Goal: Find specific page/section: Find specific page/section

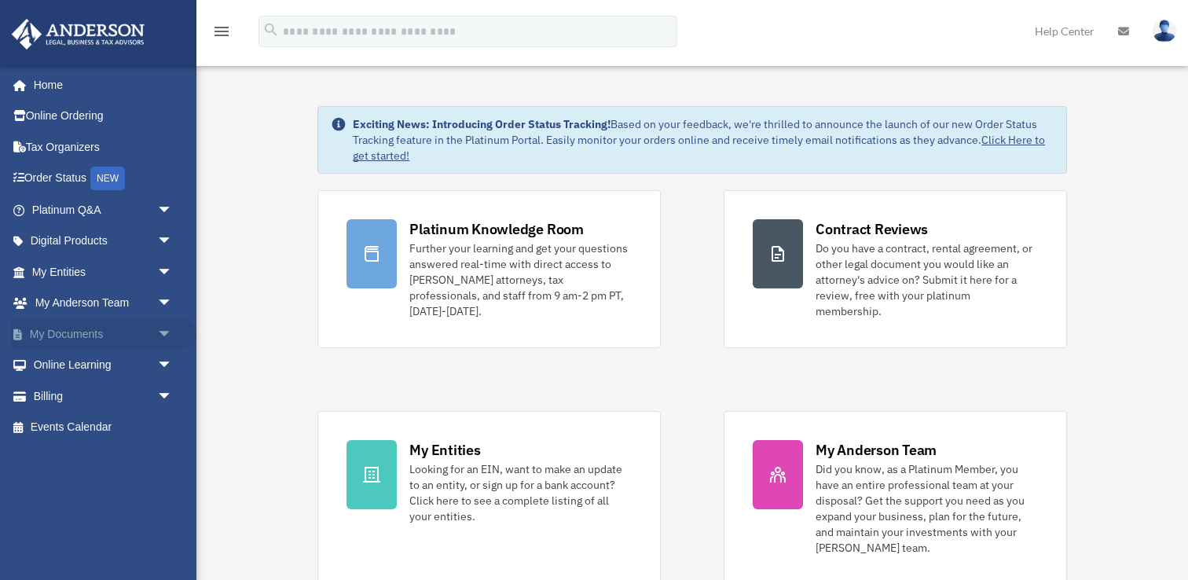
click at [105, 322] on link "My Documents arrow_drop_down" at bounding box center [104, 333] width 186 height 31
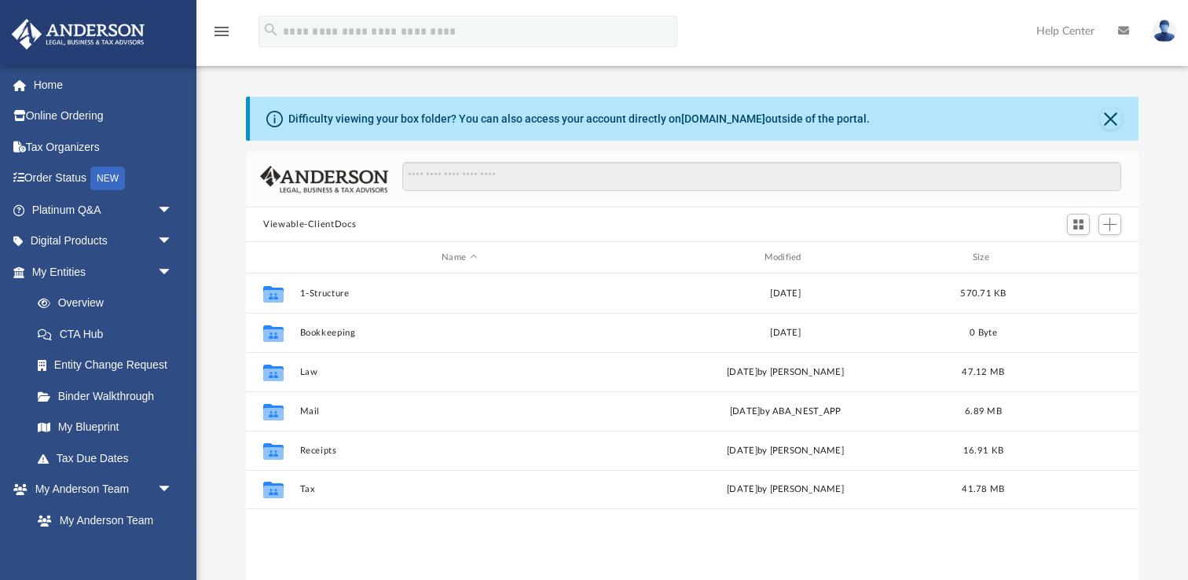
scroll to position [357, 892]
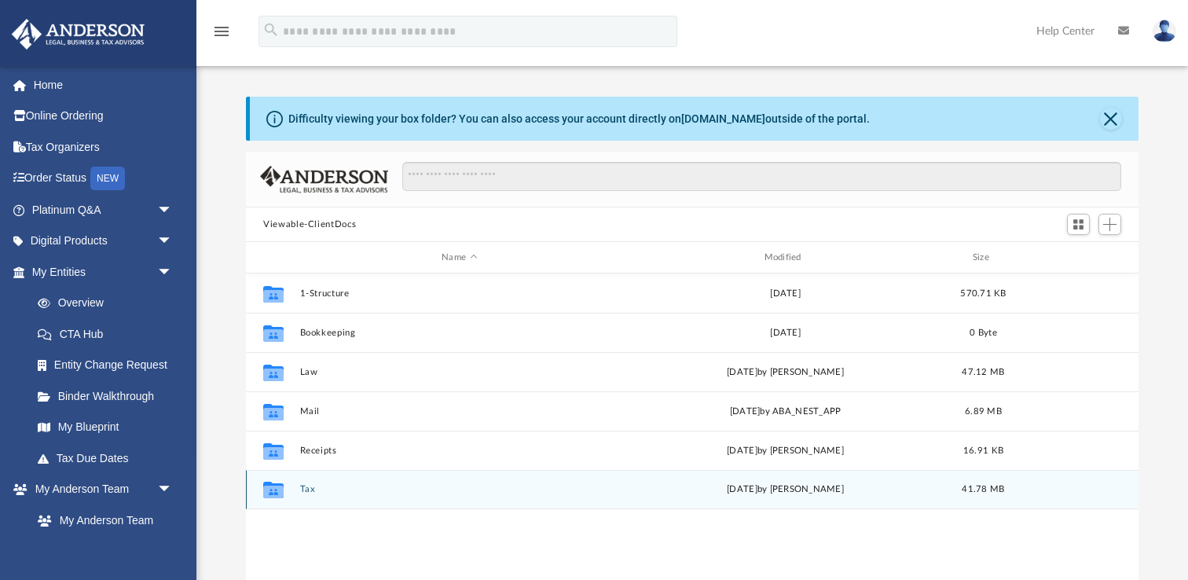
click at [809, 472] on div "Collaborated Folder Tax Mon Jan 11 2021 by Ashley Arthur 41.78 MB" at bounding box center [692, 489] width 893 height 39
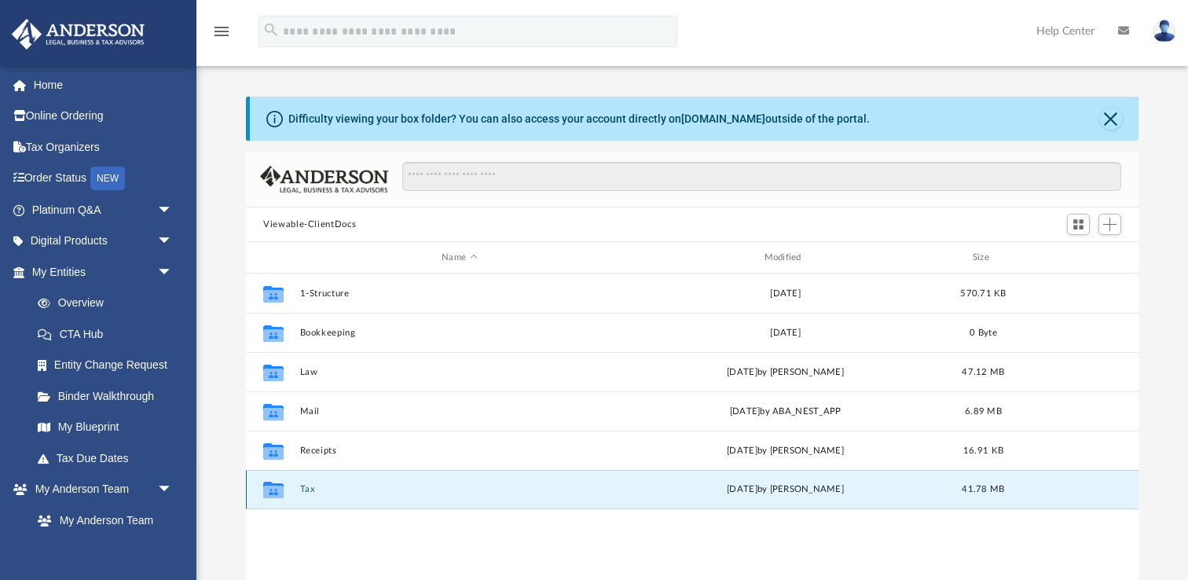
click at [276, 490] on icon "grid" at bounding box center [273, 490] width 20 height 17
click at [277, 486] on icon "grid" at bounding box center [273, 492] width 20 height 13
click at [280, 494] on icon "grid" at bounding box center [273, 492] width 20 height 13
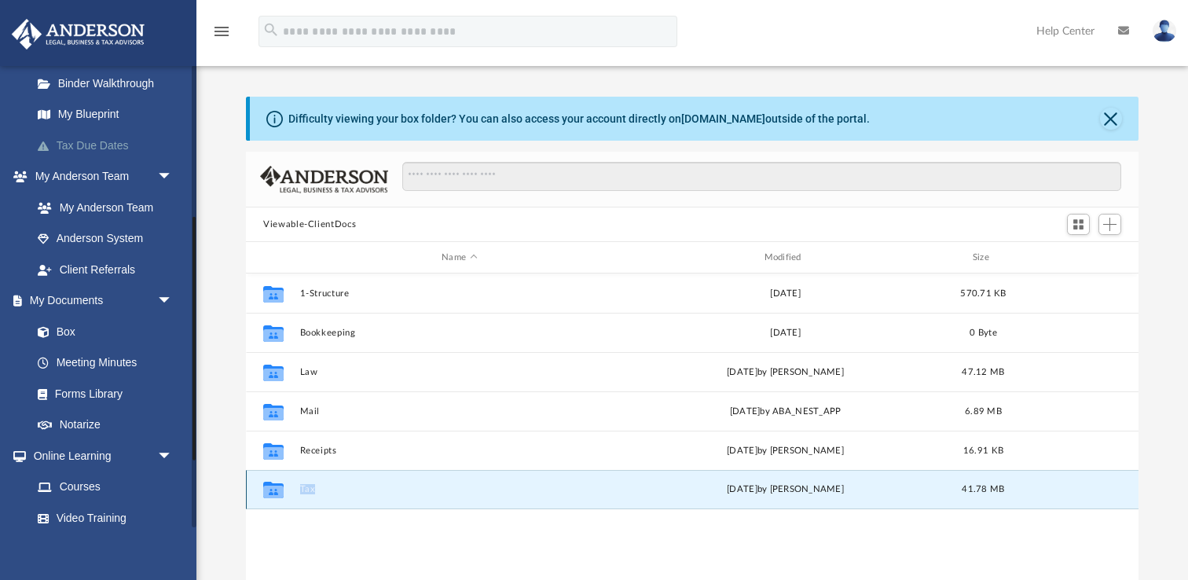
scroll to position [0, 0]
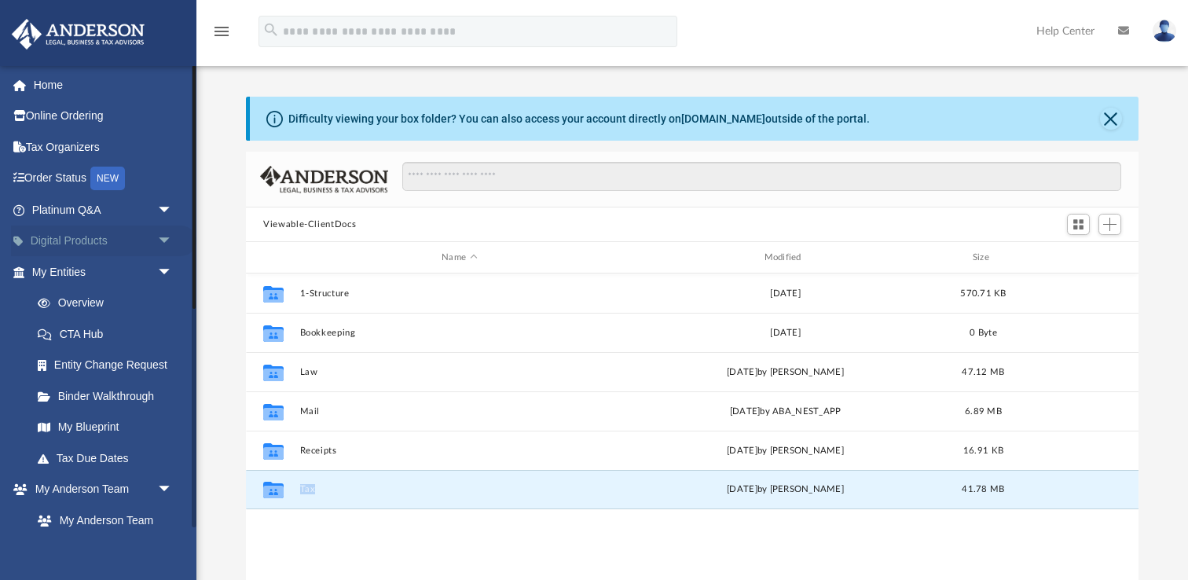
click at [75, 237] on link "Digital Products arrow_drop_down" at bounding box center [104, 241] width 186 height 31
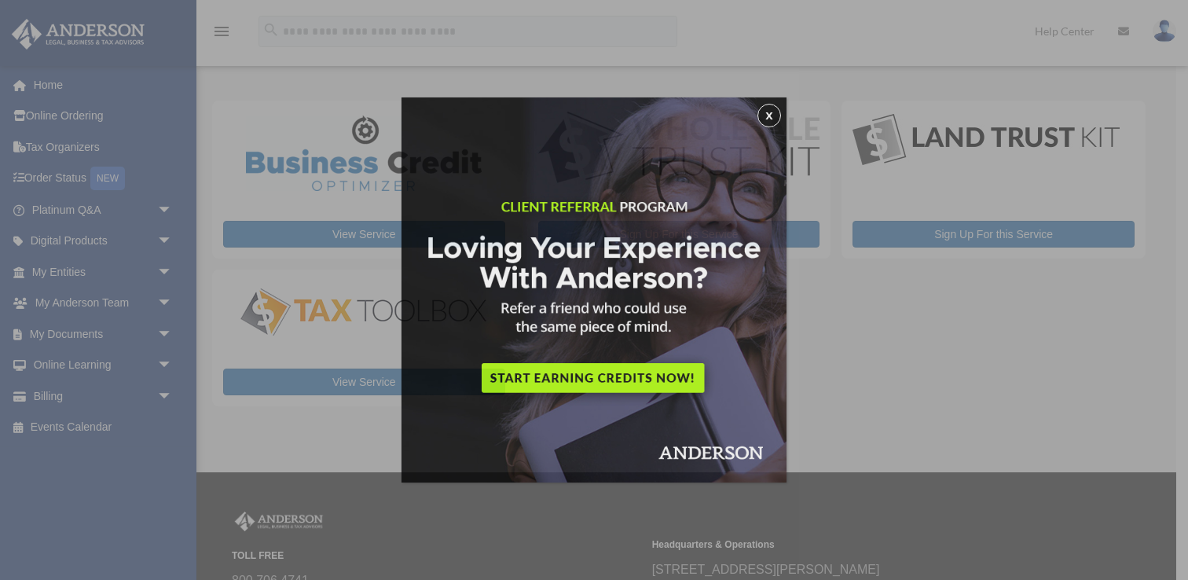
click at [69, 148] on div "x" at bounding box center [594, 290] width 1188 height 580
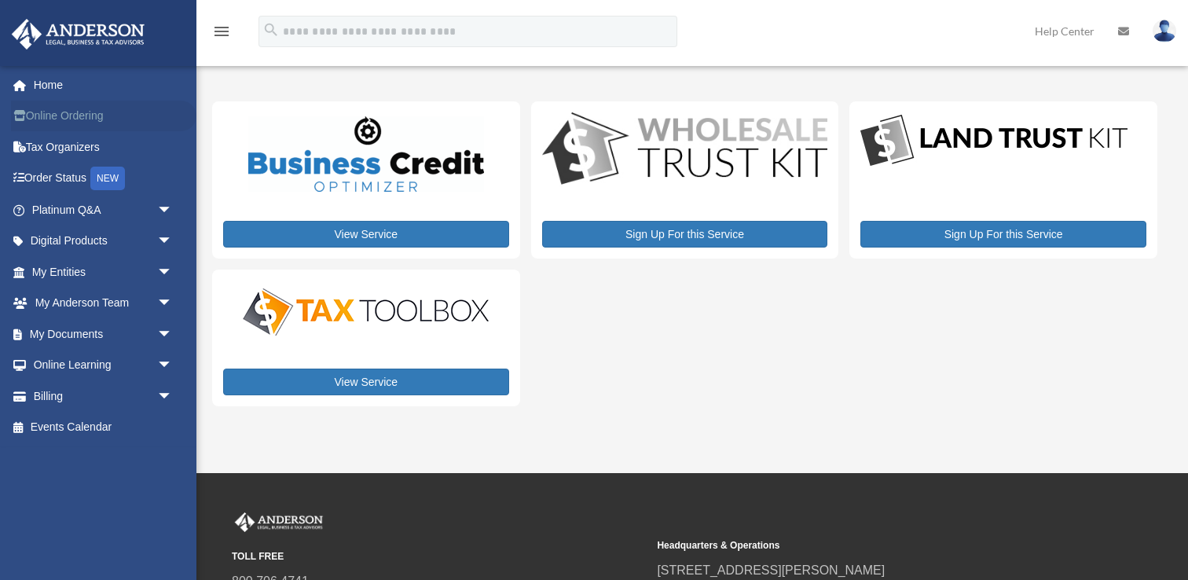
click at [85, 116] on link "Online Ordering" at bounding box center [104, 116] width 186 height 31
click at [63, 157] on link "Tax Organizers" at bounding box center [104, 146] width 186 height 31
